Goal: Task Accomplishment & Management: Complete application form

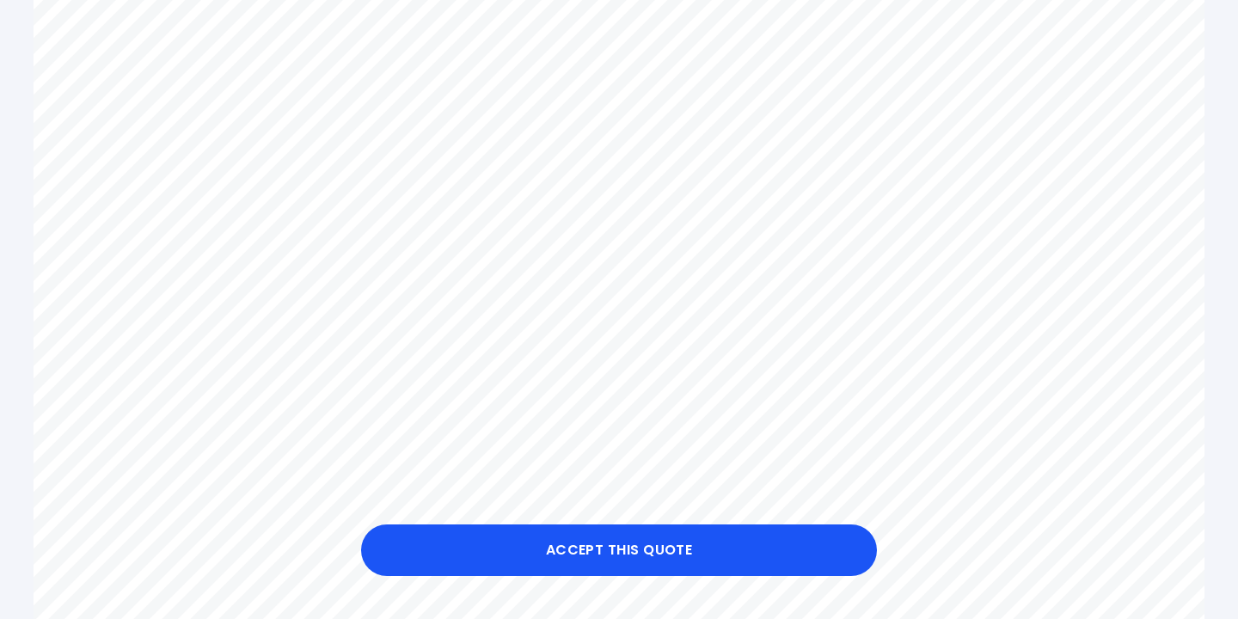
scroll to position [791, 0]
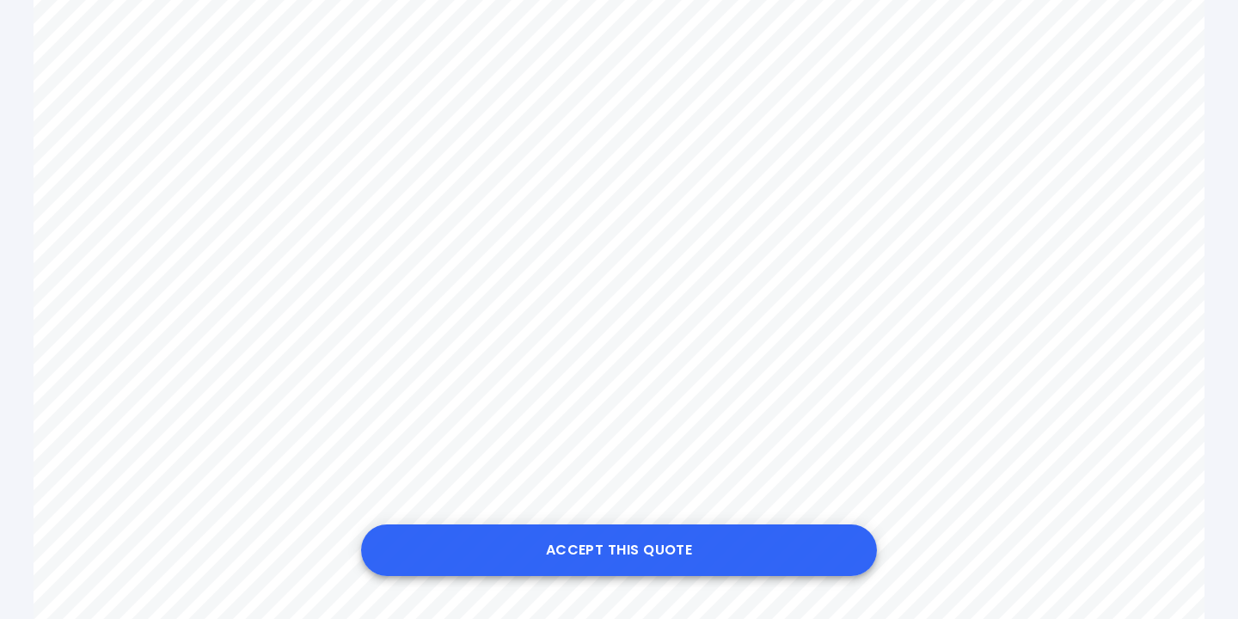
click at [603, 545] on button "Accept this Quote" at bounding box center [619, 551] width 516 height 52
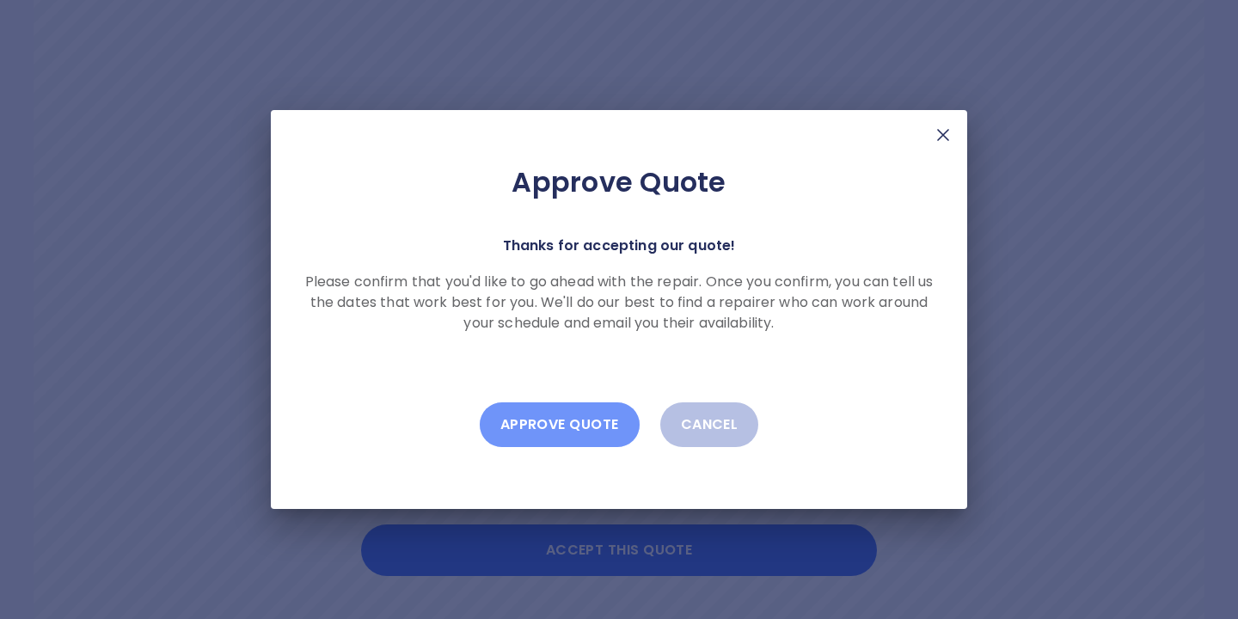
click at [551, 422] on button "Approve Quote" at bounding box center [560, 424] width 160 height 45
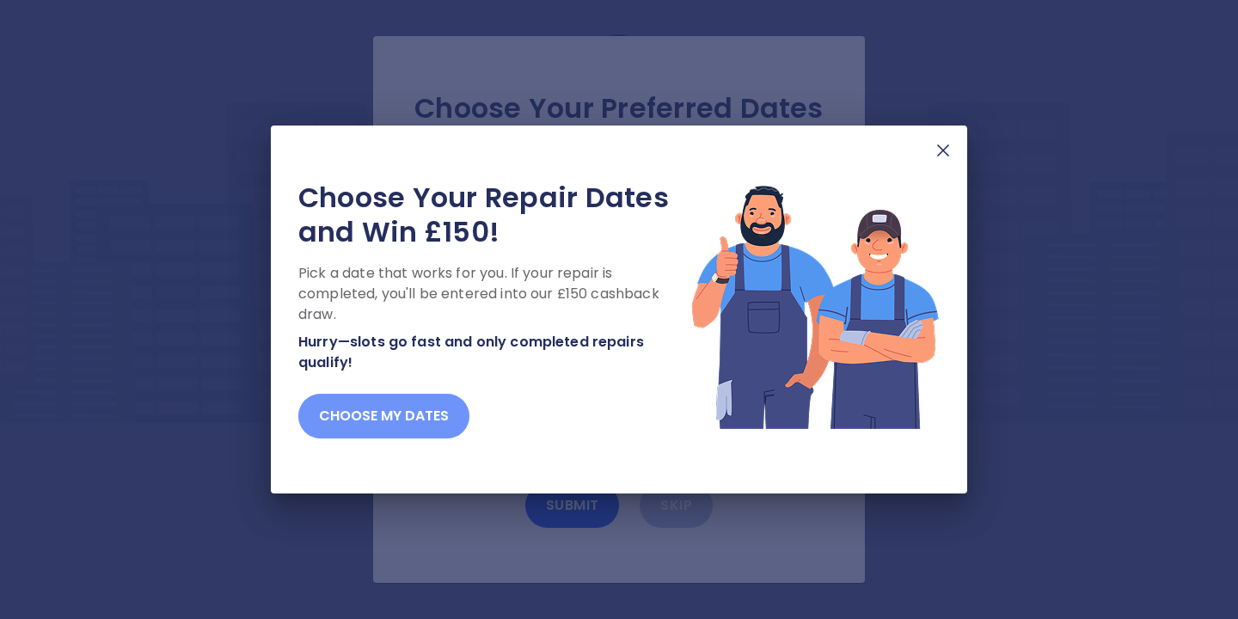
click at [382, 414] on button "Choose my dates" at bounding box center [383, 416] width 171 height 45
click at [402, 410] on button "Choose my dates" at bounding box center [383, 416] width 171 height 45
click at [390, 415] on button "Choose my dates" at bounding box center [383, 416] width 171 height 45
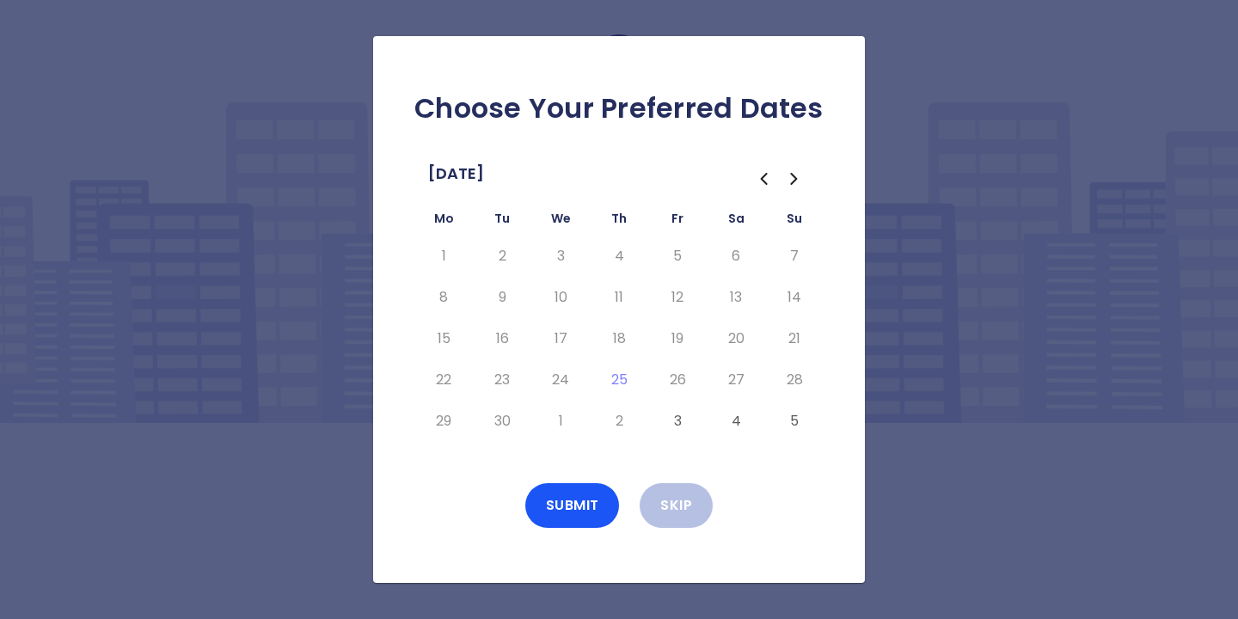
click at [602, 461] on div "Choose Your Preferred Dates [DATE] Mo Tu We Th Fr Sa Su 1 2 3 4 5 6 7 8 9 10 11…" at bounding box center [619, 309] width 492 height 547
click at [601, 462] on div "Choose Your Preferred Dates [DATE] Mo Tu We Th Fr Sa Su 1 2 3 4 5 6 7 8 9 10 11…" at bounding box center [619, 309] width 492 height 547
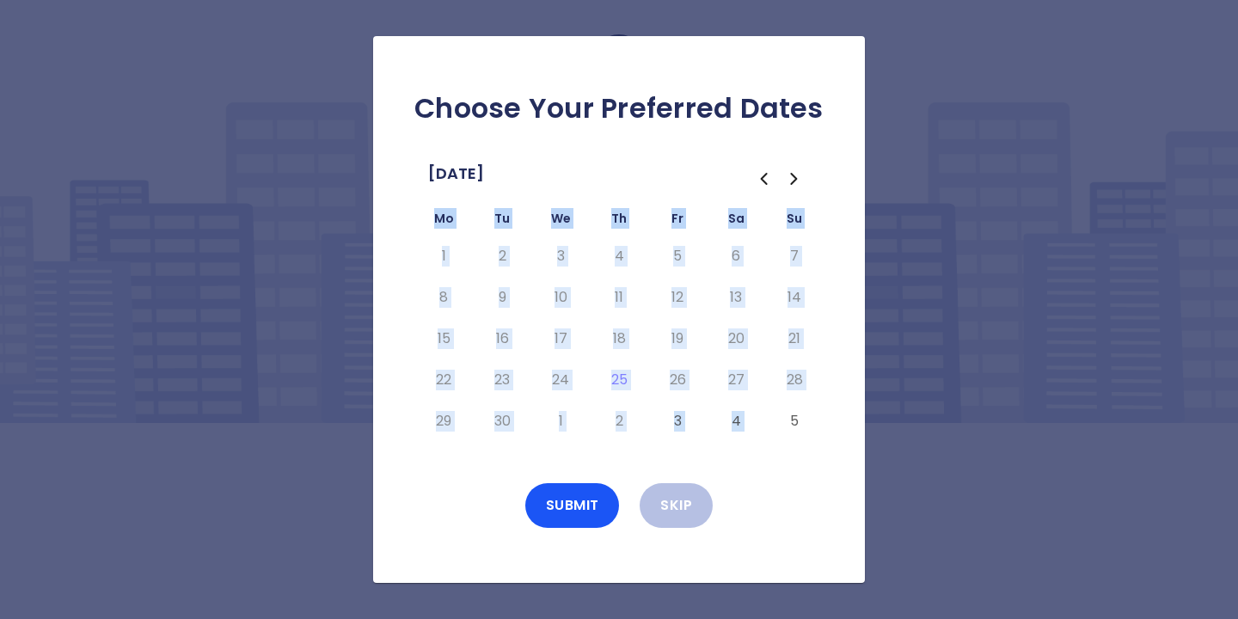
click at [601, 462] on div "Choose Your Preferred Dates [DATE] Mo Tu We Th Fr Sa Su 1 2 3 4 5 6 7 8 9 10 11…" at bounding box center [619, 309] width 492 height 547
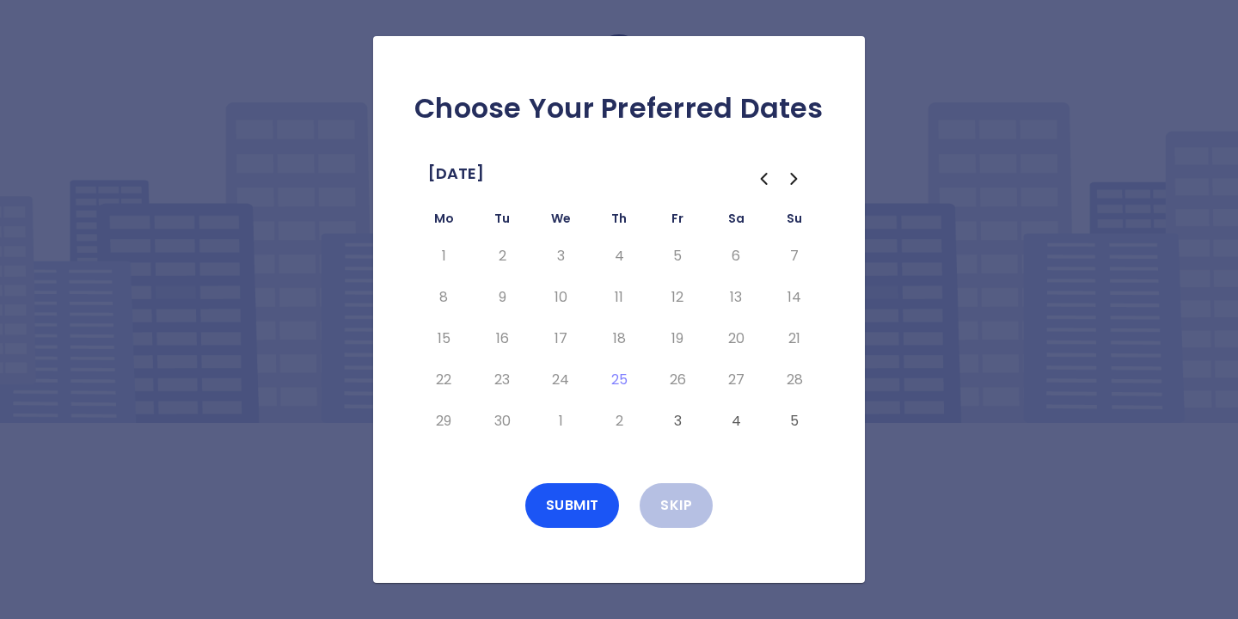
click at [642, 341] on td "18" at bounding box center [619, 338] width 58 height 41
click at [919, 405] on div "Choose Your Preferred Dates [DATE] Mo Tu We Th Fr Sa Su 1 2 3 4 5 6 7 8 9 10 11…" at bounding box center [619, 309] width 1238 height 619
click at [795, 178] on icon "Go to the Next Month" at bounding box center [793, 179] width 5 height 10
drag, startPoint x: 795, startPoint y: 178, endPoint x: 783, endPoint y: 188, distance: 15.9
click at [795, 178] on icon "Go to the Next Month" at bounding box center [794, 179] width 21 height 21
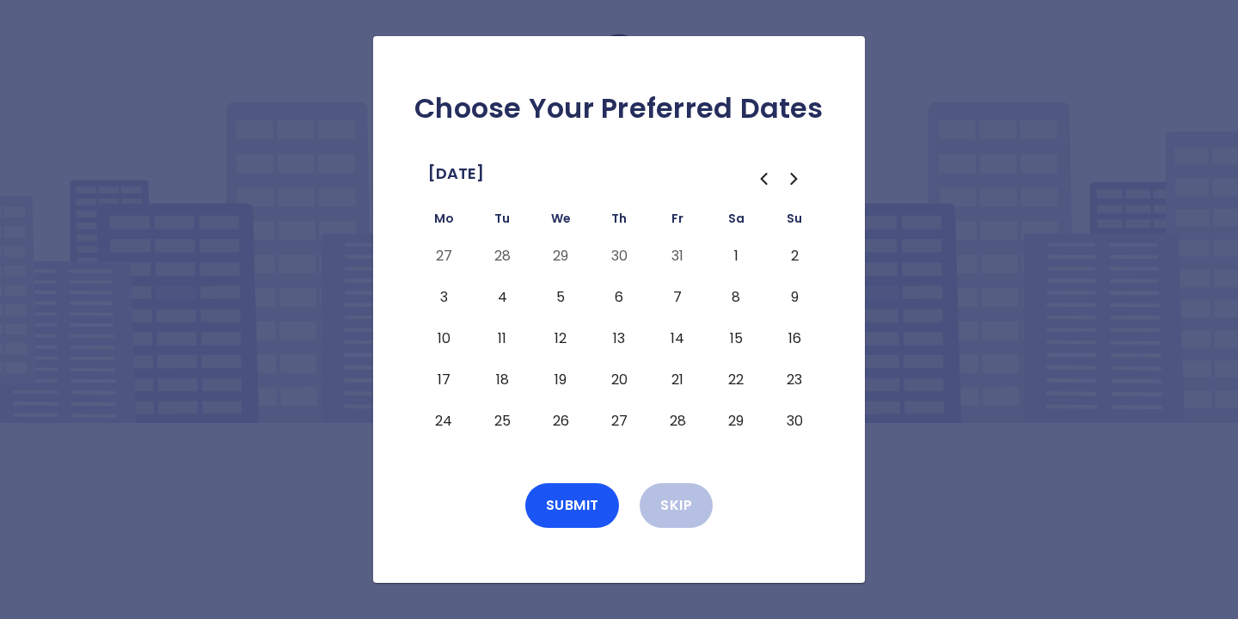
click at [762, 178] on icon "Go to the Previous Month" at bounding box center [764, 179] width 5 height 10
click at [762, 177] on icon "Go to the Previous Month" at bounding box center [764, 179] width 5 height 10
click at [798, 178] on icon "Go to the Next Month" at bounding box center [794, 179] width 21 height 21
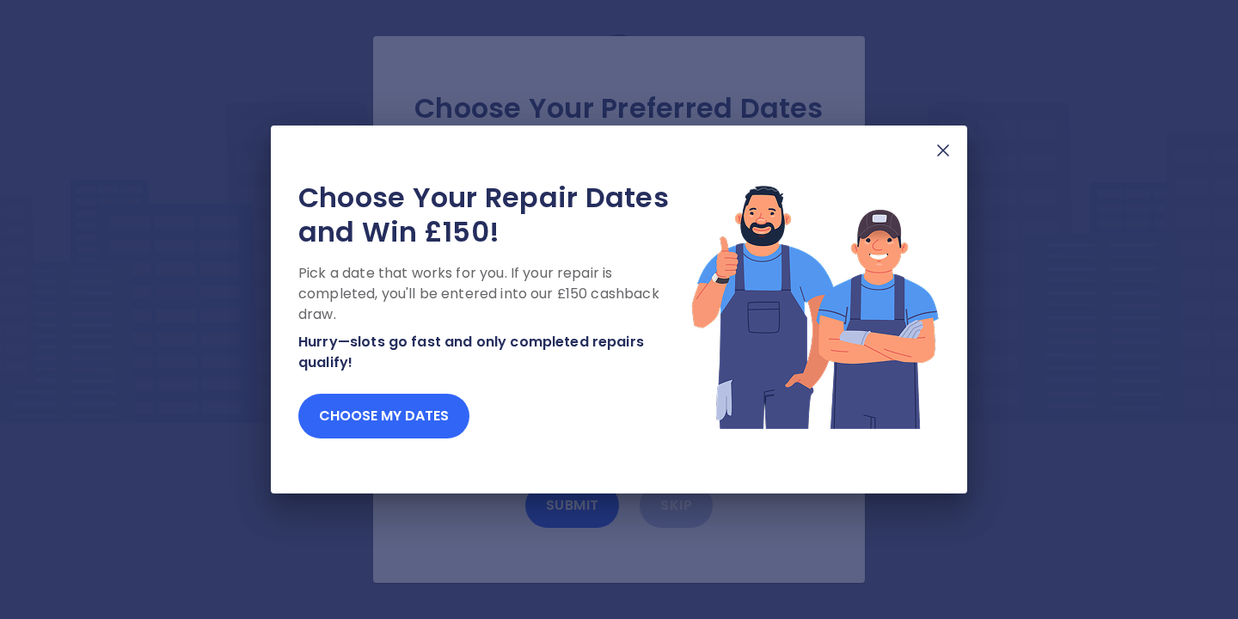
click at [412, 403] on button "Choose my dates" at bounding box center [383, 416] width 171 height 45
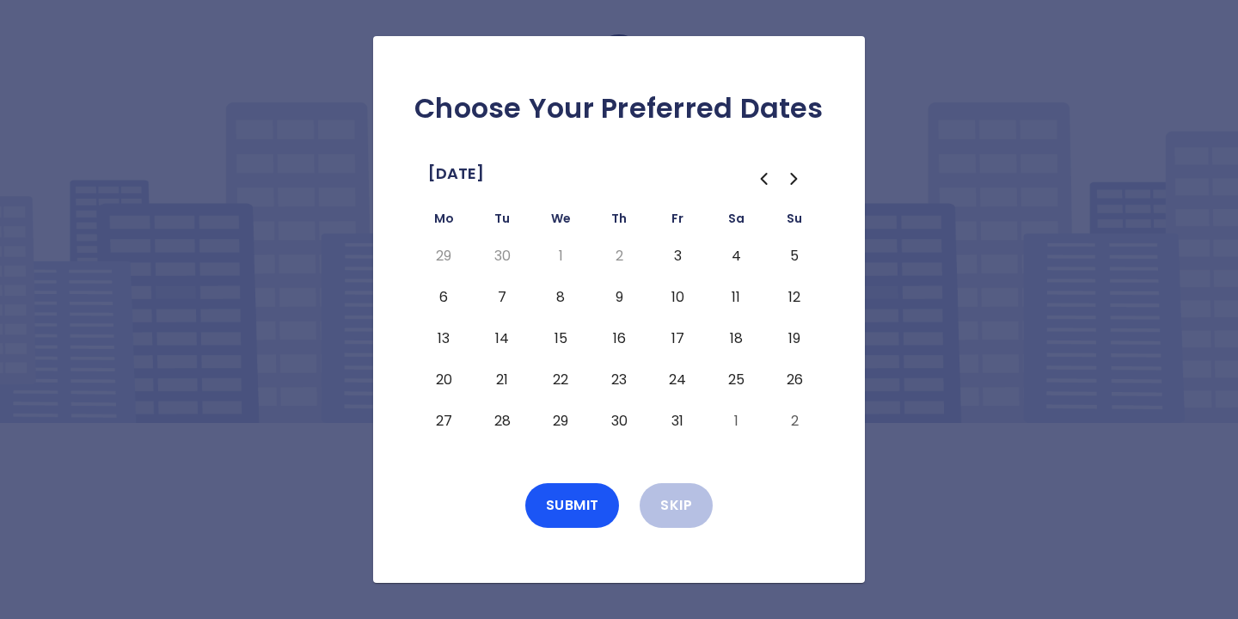
click at [676, 254] on button "3" at bounding box center [677, 257] width 31 height 28
click at [746, 258] on button "4" at bounding box center [736, 257] width 31 height 28
click at [789, 261] on button "5" at bounding box center [794, 257] width 31 height 28
click at [440, 298] on button "6" at bounding box center [443, 298] width 31 height 28
click at [502, 296] on button "7" at bounding box center [502, 298] width 31 height 28
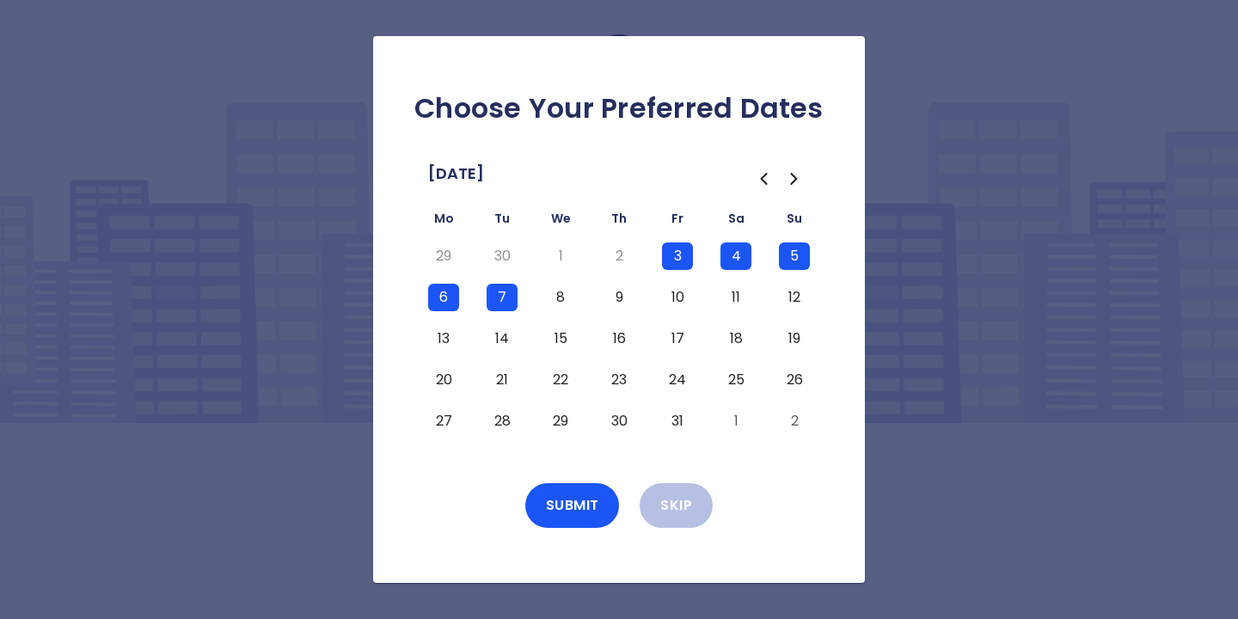
drag, startPoint x: 507, startPoint y: 295, endPoint x: 740, endPoint y: 314, distance: 234.7
click at [735, 306] on tr "6 7 8 9 10 11 12" at bounding box center [619, 297] width 409 height 41
click at [562, 298] on button "8" at bounding box center [560, 298] width 31 height 28
click at [623, 294] on button "9" at bounding box center [619, 298] width 31 height 28
click at [682, 293] on button "10" at bounding box center [677, 298] width 31 height 28
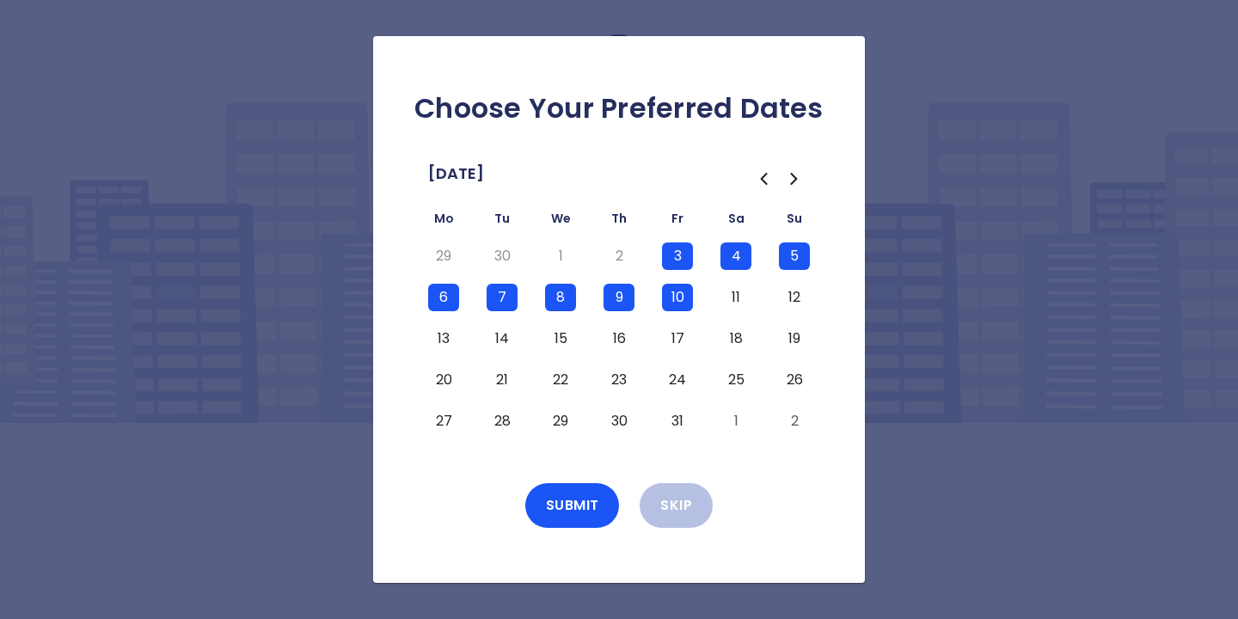
click at [740, 301] on button "11" at bounding box center [736, 298] width 31 height 28
click at [798, 297] on button "12" at bounding box center [794, 298] width 31 height 28
click at [440, 333] on button "13" at bounding box center [443, 339] width 31 height 28
click at [499, 335] on button "14" at bounding box center [502, 339] width 31 height 28
click at [564, 345] on button "15" at bounding box center [560, 339] width 31 height 28
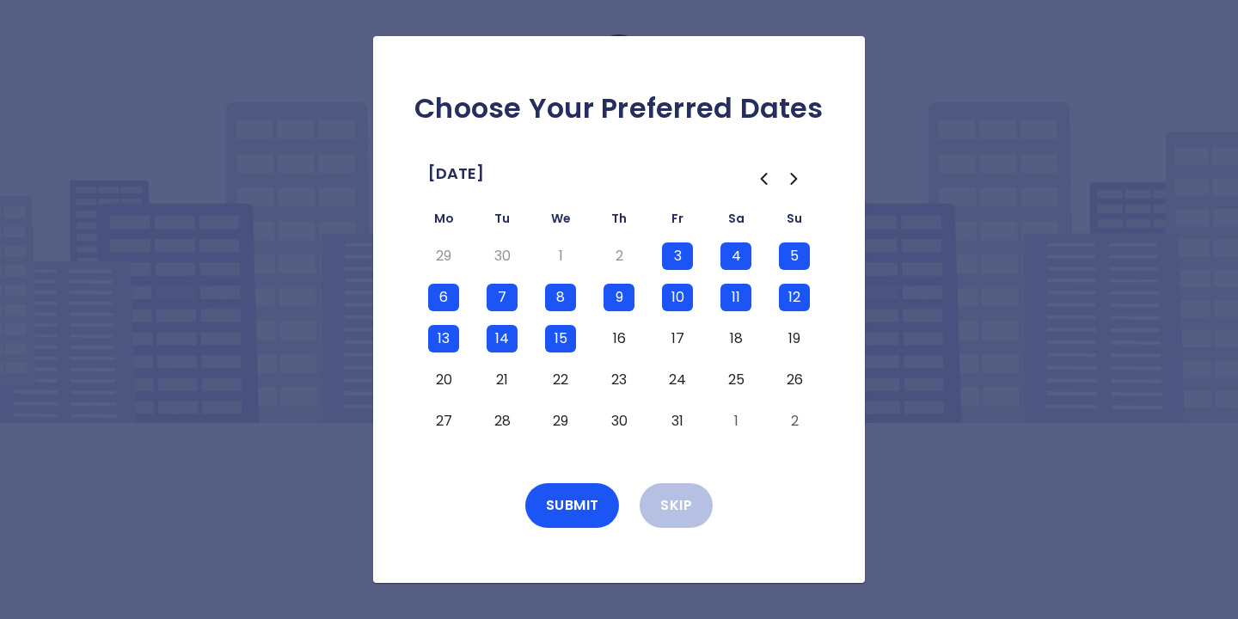
click at [619, 335] on button "16" at bounding box center [619, 339] width 31 height 28
click at [679, 337] on button "17" at bounding box center [677, 339] width 31 height 28
click at [738, 340] on button "18" at bounding box center [736, 339] width 31 height 28
click at [799, 335] on button "19" at bounding box center [794, 339] width 31 height 28
click at [443, 377] on button "20" at bounding box center [443, 380] width 31 height 28
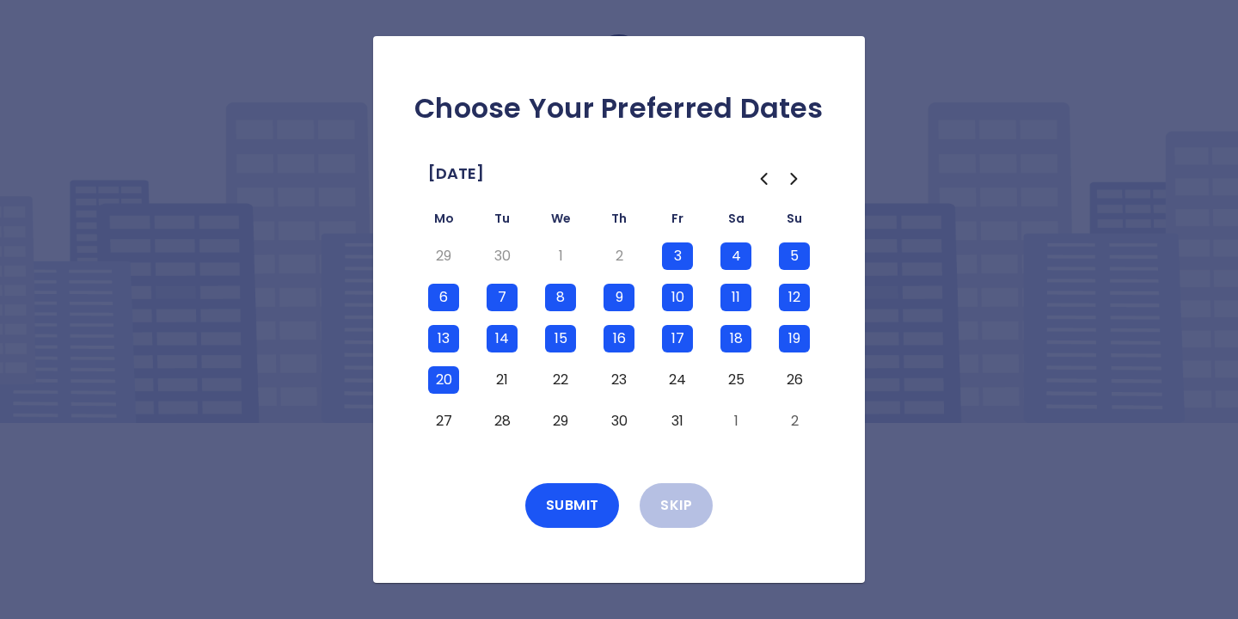
click at [510, 372] on button "21" at bounding box center [502, 380] width 31 height 28
click at [567, 378] on button "22" at bounding box center [560, 380] width 31 height 28
click at [617, 385] on button "23" at bounding box center [619, 380] width 31 height 28
click at [678, 375] on button "24" at bounding box center [677, 380] width 31 height 28
click at [745, 372] on button "25" at bounding box center [736, 380] width 31 height 28
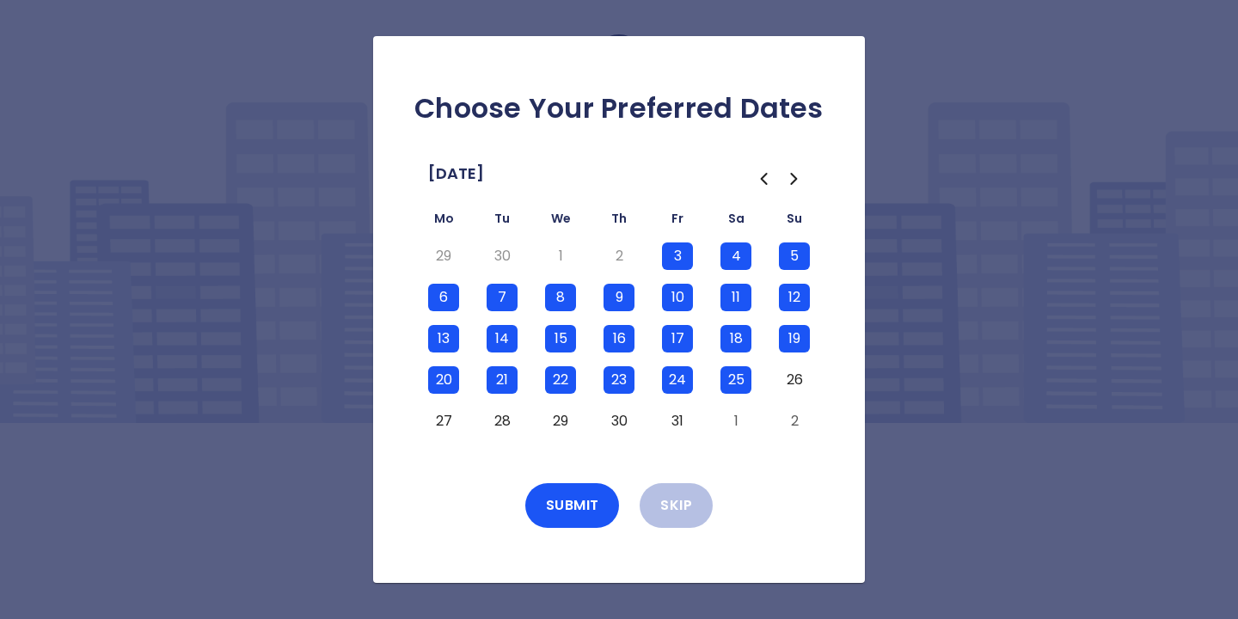
click at [799, 372] on button "26" at bounding box center [794, 380] width 31 height 28
click at [440, 421] on button "27" at bounding box center [443, 422] width 31 height 28
click at [501, 417] on button "28" at bounding box center [502, 422] width 31 height 28
click at [561, 413] on button "29" at bounding box center [560, 422] width 31 height 28
click at [623, 422] on button "30" at bounding box center [619, 422] width 31 height 28
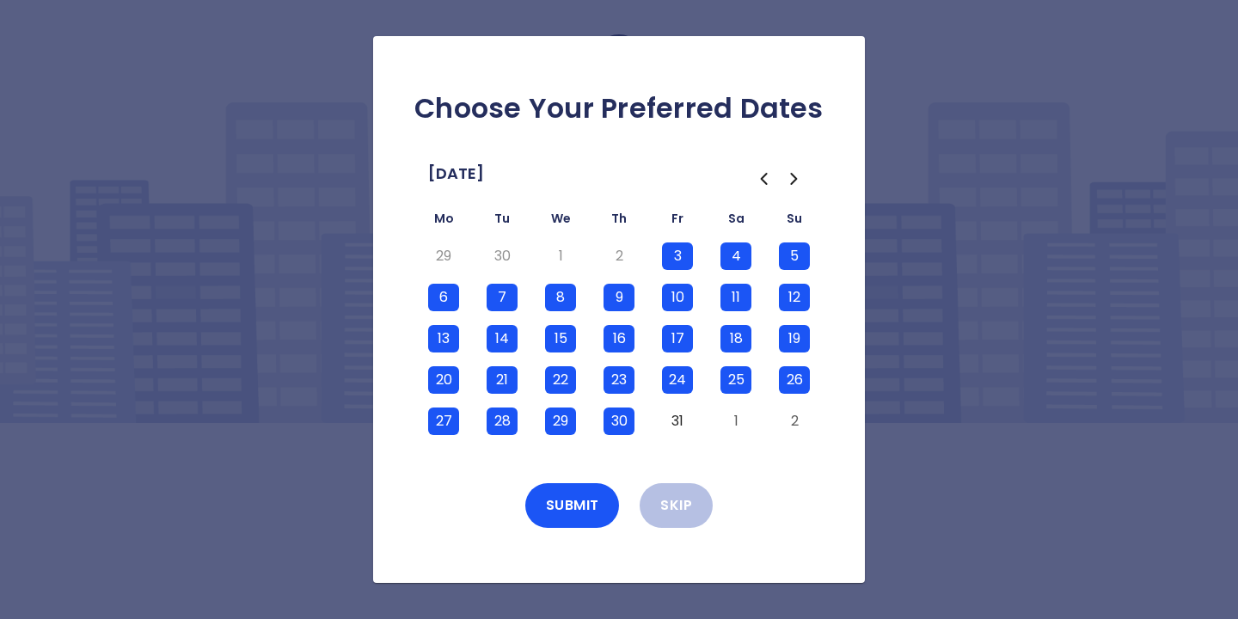
click at [679, 419] on button "31" at bounding box center [677, 422] width 31 height 28
click at [574, 502] on button "Submit" at bounding box center [572, 505] width 95 height 45
